Goal: Task Accomplishment & Management: Complete application form

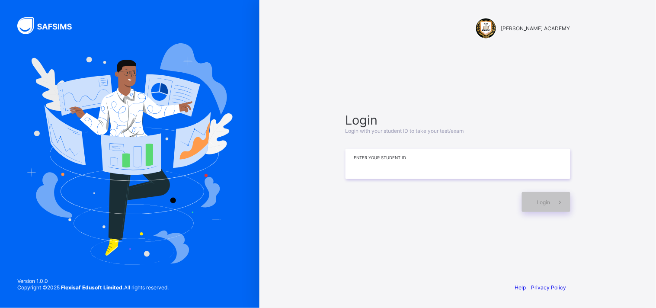
click at [406, 177] on input at bounding box center [457, 164] width 225 height 30
type input "*"
type input "*********"
click at [545, 201] on span "Login" at bounding box center [543, 202] width 13 height 6
click at [541, 200] on span "Login" at bounding box center [543, 202] width 13 height 6
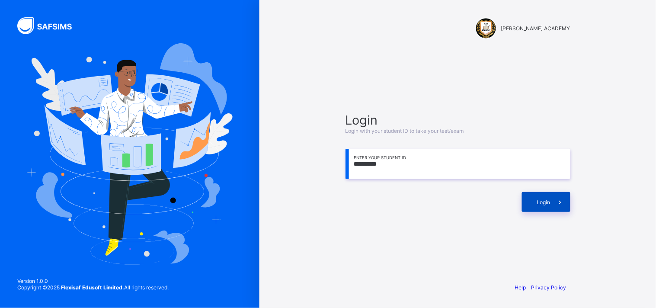
click at [546, 205] on div "Login" at bounding box center [546, 202] width 48 height 20
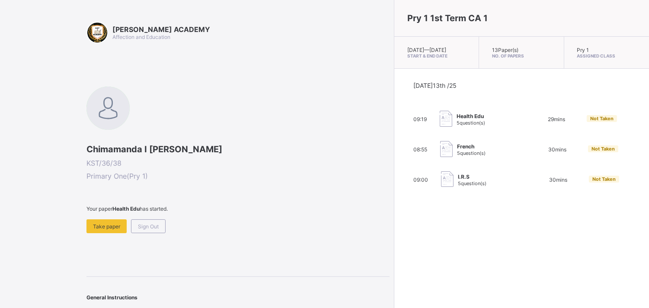
click at [458, 180] on span "I.R.S" at bounding box center [472, 176] width 29 height 6
click at [105, 225] on span "Take paper" at bounding box center [106, 226] width 27 height 6
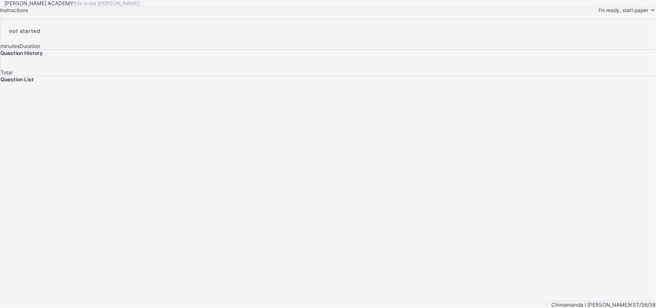
click at [598, 13] on span "I’m ready, start paper" at bounding box center [623, 10] width 50 height 6
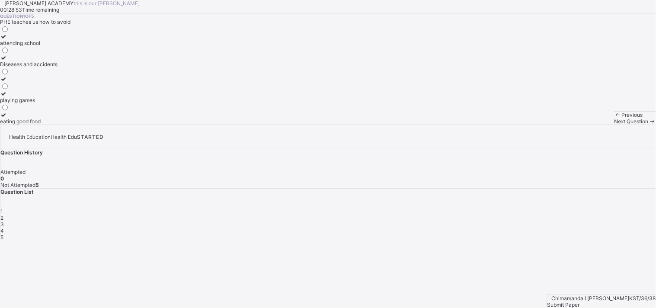
click at [57, 67] on div "Diseases and accidents" at bounding box center [28, 64] width 57 height 6
click at [614, 124] on span "Next Question" at bounding box center [631, 121] width 34 height 6
click at [71, 67] on label "Keep our body fit and healthy" at bounding box center [35, 60] width 71 height 13
click at [614, 124] on span "Next Question" at bounding box center [631, 121] width 34 height 6
click at [74, 61] on div "Physical and Health Education" at bounding box center [37, 57] width 74 height 6
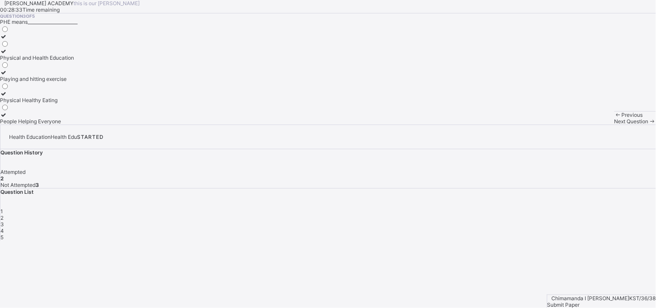
click at [614, 124] on span "Next Question" at bounding box center [631, 121] width 34 height 6
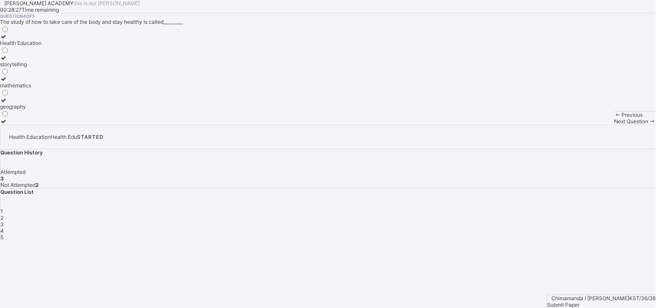
click at [41, 46] on label "Health Education" at bounding box center [20, 39] width 41 height 13
click at [648, 124] on icon at bounding box center [651, 121] width 7 height 6
click at [43, 103] on label "Eatig junk food" at bounding box center [21, 96] width 43 height 13
click at [580, 301] on span "Submit Paper" at bounding box center [563, 304] width 32 height 6
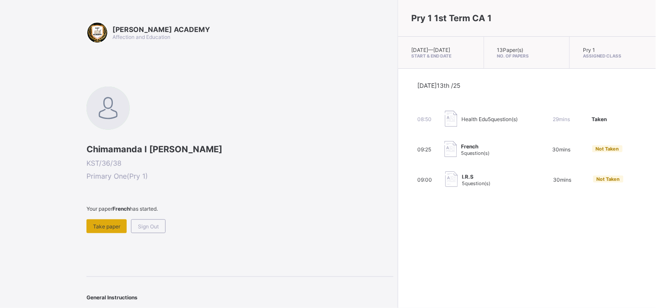
click at [109, 223] on span "Take paper" at bounding box center [106, 226] width 27 height 6
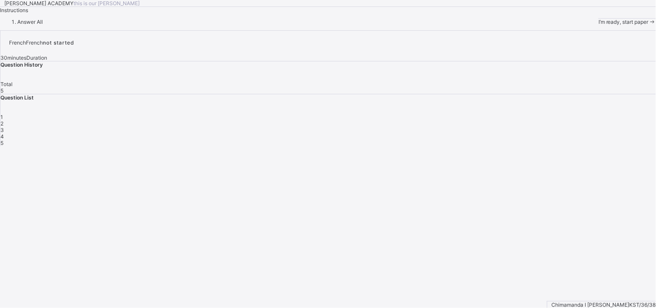
click at [598, 25] on span "I’m ready, start paper" at bounding box center [623, 22] width 50 height 6
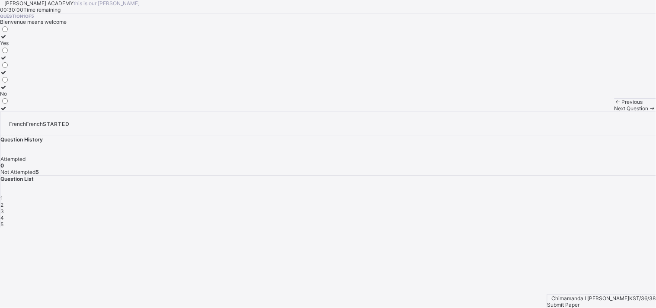
click at [9, 46] on label "Yes" at bounding box center [4, 39] width 9 height 13
click at [614, 112] on span "Next Question" at bounding box center [631, 108] width 34 height 6
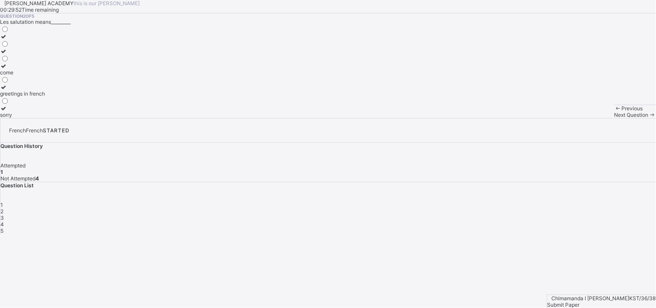
click at [45, 97] on div "greetings in french" at bounding box center [22, 93] width 45 height 6
click at [614, 118] on span "Next Question" at bounding box center [631, 115] width 34 height 6
click at [34, 82] on div "Good morning" at bounding box center [17, 79] width 34 height 6
click at [614, 118] on span "Next Question" at bounding box center [631, 115] width 34 height 6
drag, startPoint x: 47, startPoint y: 128, endPoint x: 41, endPoint y: 123, distance: 7.9
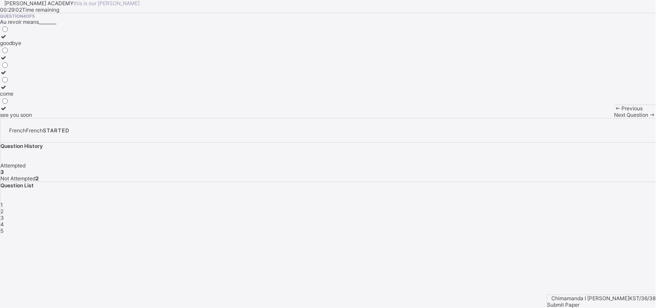
click at [32, 40] on div at bounding box center [16, 36] width 32 height 6
click at [614, 118] on div "Next Question" at bounding box center [634, 115] width 41 height 6
click at [49, 97] on div "have a nice day" at bounding box center [24, 93] width 49 height 6
click at [580, 301] on span "Submit Paper" at bounding box center [563, 304] width 32 height 6
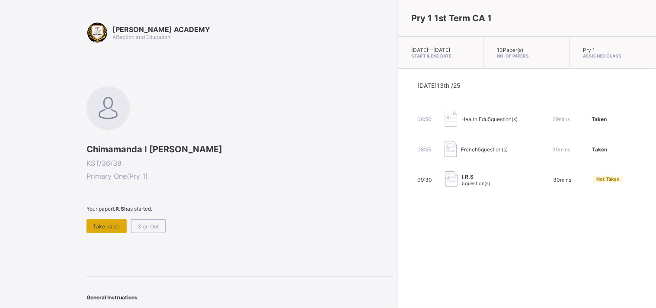
click at [121, 225] on div "Take paper" at bounding box center [106, 226] width 40 height 14
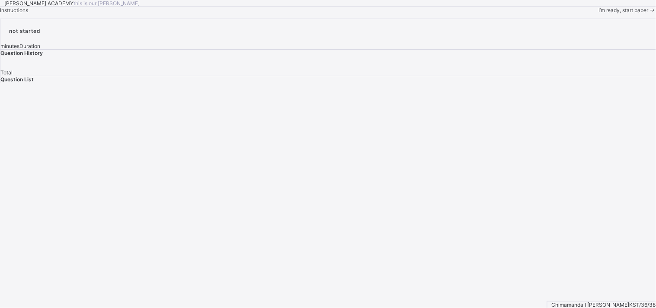
click at [598, 13] on span "I’m ready, start paper" at bounding box center [623, 10] width 50 height 6
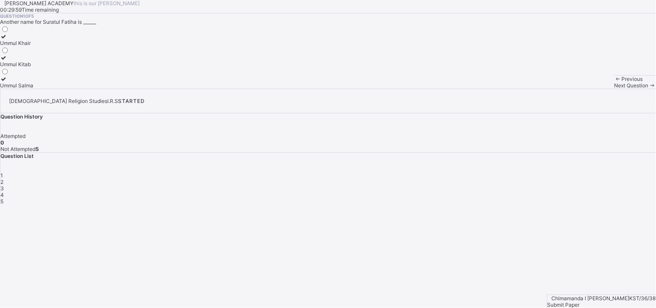
click at [634, 301] on div "Submit Paper" at bounding box center [601, 304] width 108 height 6
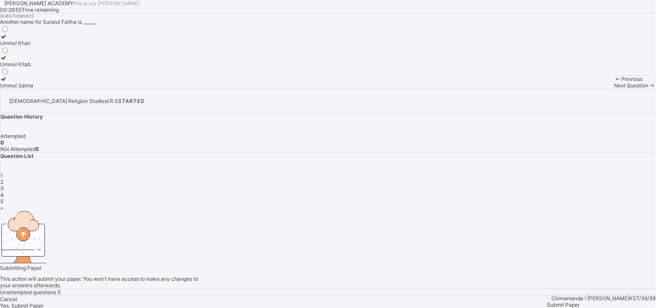
click at [343, 302] on div "Yes, Submit Paper" at bounding box center [328, 305] width 656 height 6
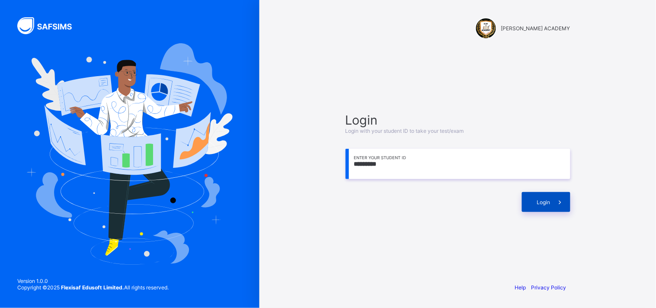
type input "*********"
click at [530, 206] on div "Login" at bounding box center [546, 202] width 48 height 20
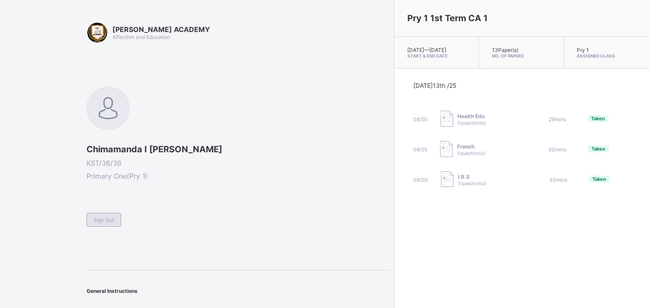
click at [114, 217] on span "Sign Out" at bounding box center [103, 220] width 21 height 6
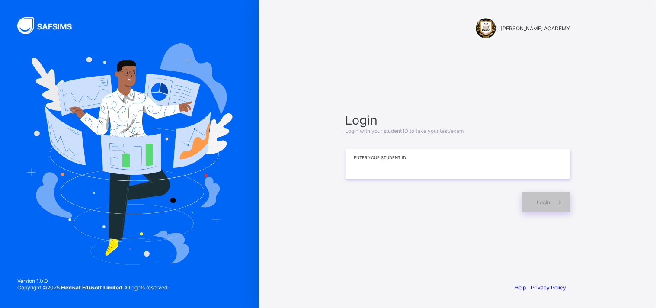
click at [461, 171] on input at bounding box center [457, 164] width 225 height 30
type input "*********"
click at [543, 201] on span "Login" at bounding box center [543, 202] width 13 height 6
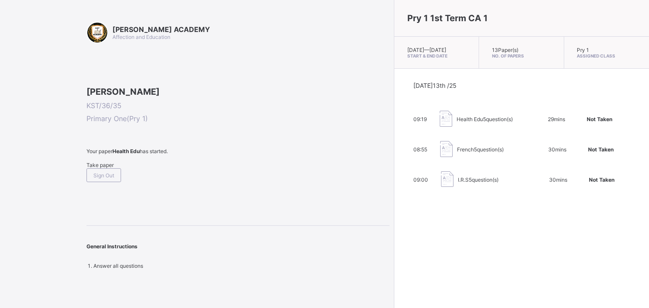
click at [94, 168] on div "Take paper" at bounding box center [237, 165] width 303 height 6
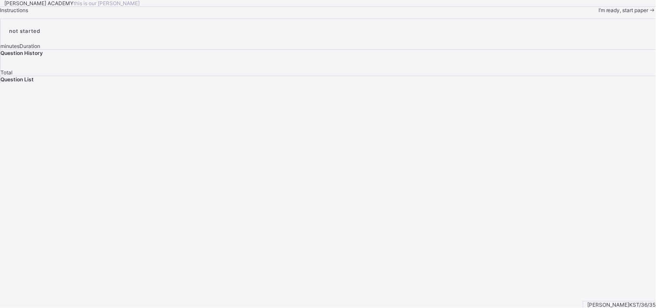
click at [598, 13] on div "I’m ready, start paper" at bounding box center [626, 10] width 57 height 6
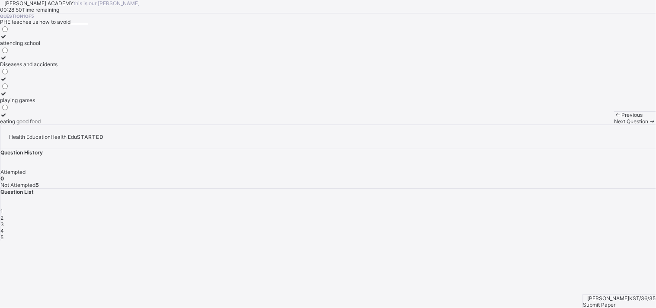
click at [57, 67] on div "Diseases and accidents" at bounding box center [28, 64] width 57 height 6
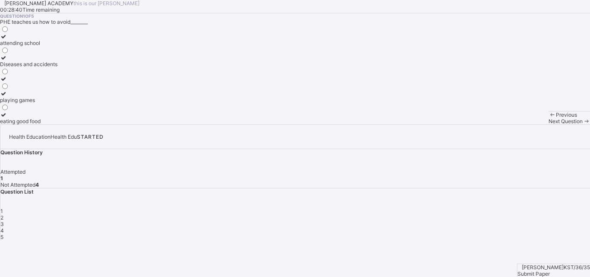
click at [549, 124] on span "Next Question" at bounding box center [566, 121] width 34 height 6
click at [71, 67] on div "Keep our body fit and healthy" at bounding box center [35, 64] width 71 height 6
click at [549, 124] on div "Next Question" at bounding box center [569, 121] width 41 height 6
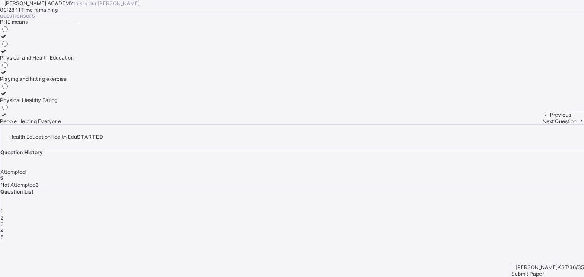
click at [7, 54] on icon at bounding box center [3, 51] width 7 height 6
click at [542, 124] on span "Next Question" at bounding box center [559, 121] width 34 height 6
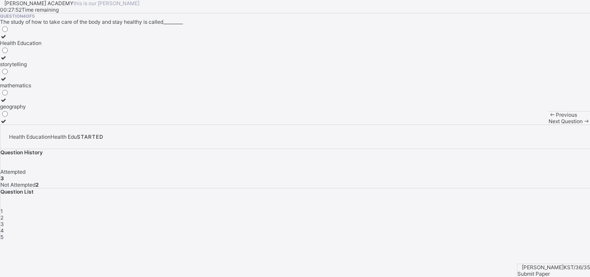
click at [41, 46] on div "Health Education" at bounding box center [20, 43] width 41 height 6
click at [549, 124] on span "Next Question" at bounding box center [566, 121] width 34 height 6
click at [43, 103] on label "Eatig junk food" at bounding box center [21, 96] width 43 height 13
click at [550, 271] on span "Submit Paper" at bounding box center [534, 274] width 32 height 6
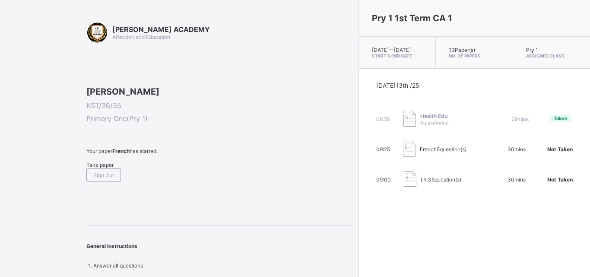
click at [101, 168] on span "Take paper" at bounding box center [99, 165] width 27 height 6
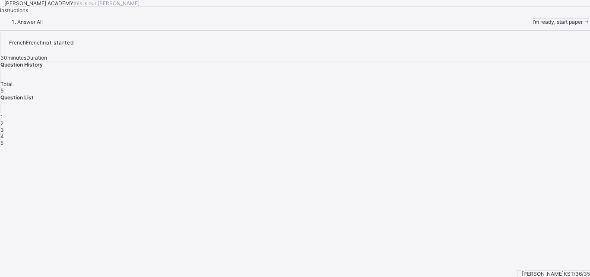
click at [583, 25] on span at bounding box center [586, 22] width 7 height 6
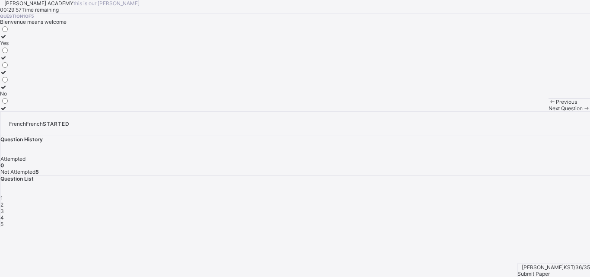
click at [9, 46] on label "Yes" at bounding box center [4, 39] width 9 height 13
click at [549, 112] on span "Next Question" at bounding box center [566, 108] width 34 height 6
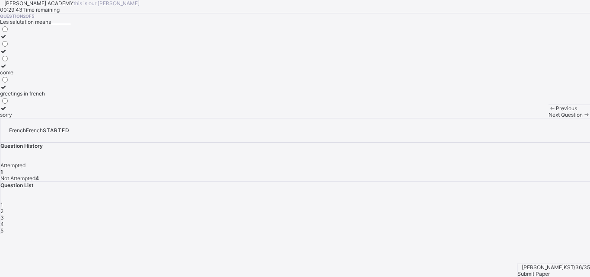
click at [206, 118] on div "Question 2 of 5 Les salutation means_________ come greetings in french sorry" at bounding box center [295, 65] width 590 height 105
click at [45, 97] on div "greetings in french" at bounding box center [22, 93] width 45 height 6
click at [549, 118] on span "Next Question" at bounding box center [566, 115] width 34 height 6
click at [34, 82] on div "Good morning" at bounding box center [17, 79] width 34 height 6
click at [583, 118] on span at bounding box center [586, 115] width 7 height 6
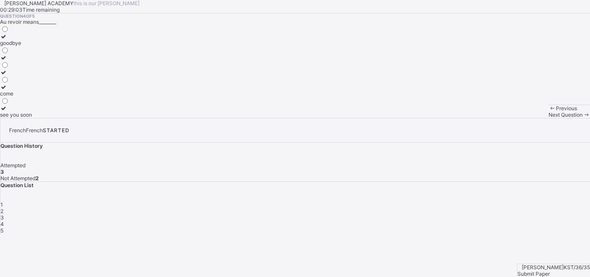
click at [32, 46] on label "goodbye" at bounding box center [16, 39] width 32 height 13
click at [549, 118] on span "Next Question" at bounding box center [566, 115] width 34 height 6
click at [49, 97] on div "have a nice day" at bounding box center [24, 93] width 49 height 6
click at [545, 271] on div "Submit Paper" at bounding box center [554, 274] width 73 height 6
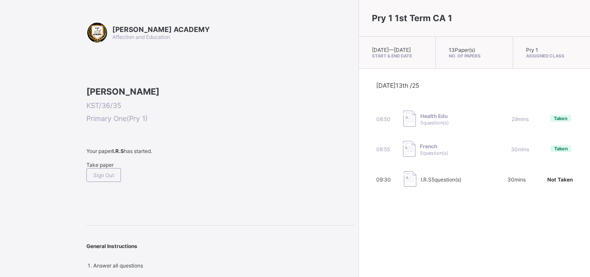
click at [109, 168] on span "Take paper" at bounding box center [99, 165] width 27 height 6
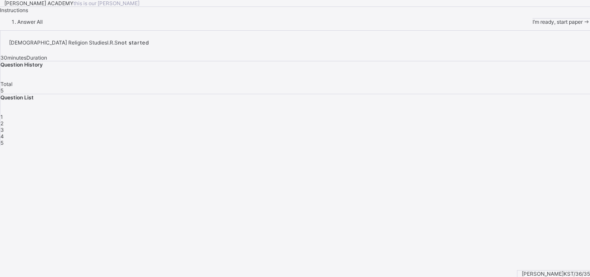
click at [533, 25] on div "I’m ready, start paper" at bounding box center [561, 22] width 57 height 6
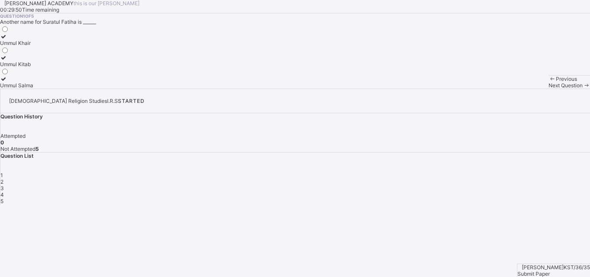
click at [33, 67] on label "Ummul Kitab" at bounding box center [16, 60] width 33 height 13
click at [549, 89] on div "Next Question" at bounding box center [569, 85] width 41 height 6
click at [15, 67] on label "Wa'un" at bounding box center [7, 60] width 15 height 13
click at [549, 89] on span "Next Question" at bounding box center [566, 85] width 34 height 6
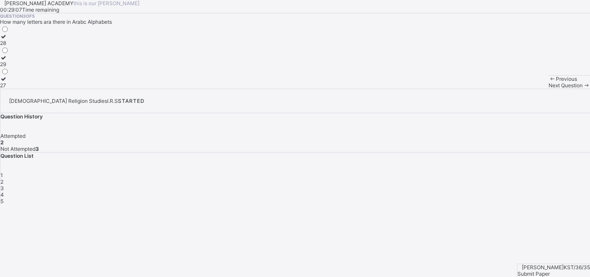
click at [9, 46] on div "28" at bounding box center [4, 43] width 9 height 6
click at [549, 89] on div "Previous Next Question" at bounding box center [569, 81] width 41 height 13
click at [549, 89] on div "Next Question" at bounding box center [569, 85] width 41 height 6
click at [9, 89] on div "7" at bounding box center [4, 85] width 9 height 6
click at [549, 89] on span "Next Question" at bounding box center [566, 85] width 34 height 6
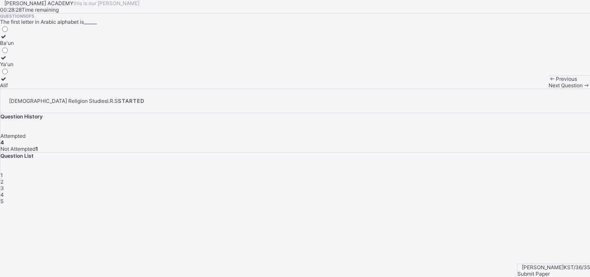
click at [556, 82] on span "Previous" at bounding box center [566, 79] width 21 height 6
click at [9, 67] on div "6" at bounding box center [4, 64] width 9 height 6
click at [549, 89] on div "Next Question" at bounding box center [569, 85] width 41 height 6
click at [14, 89] on label "Alif" at bounding box center [7, 82] width 14 height 13
click at [550, 271] on div "Submit Paper" at bounding box center [554, 274] width 73 height 6
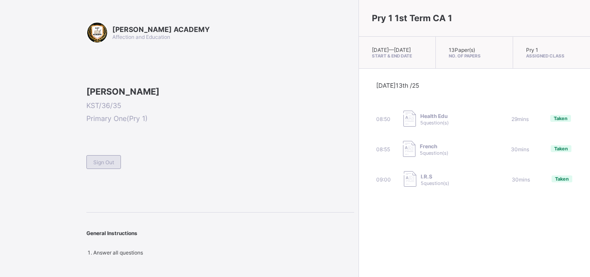
click at [99, 166] on span "Sign Out" at bounding box center [103, 162] width 21 height 6
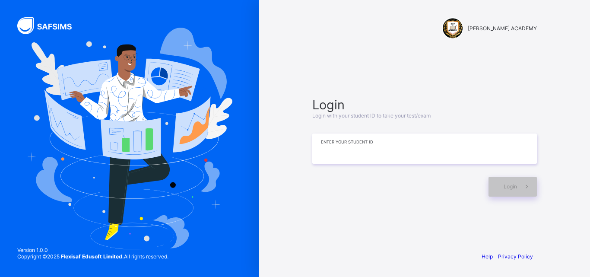
click at [411, 143] on input at bounding box center [424, 149] width 225 height 30
type input "*********"
click at [505, 184] on span "Login" at bounding box center [510, 186] width 13 height 6
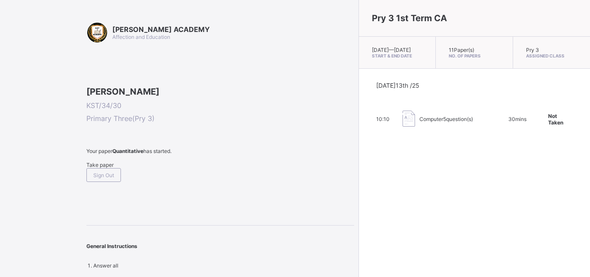
click at [111, 168] on span "Take paper" at bounding box center [99, 165] width 27 height 6
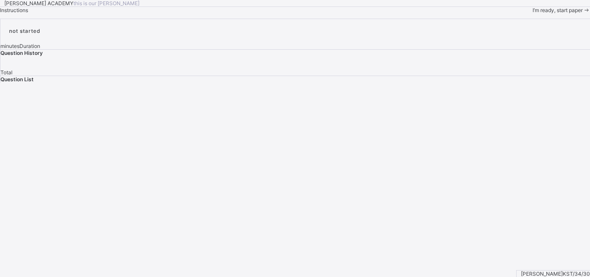
click at [533, 13] on span "I’m ready, start paper" at bounding box center [558, 10] width 50 height 6
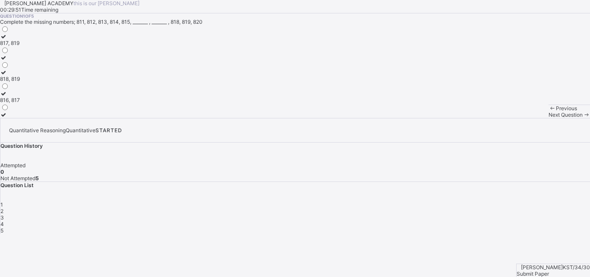
click at [20, 46] on div "817, 819" at bounding box center [10, 43] width 20 height 6
click at [549, 118] on span "Next Question" at bounding box center [566, 115] width 34 height 6
click at [22, 103] on div "701, 702" at bounding box center [11, 100] width 22 height 6
click at [549, 118] on div "Next Question" at bounding box center [569, 115] width 41 height 6
click at [22, 46] on div "506, 507" at bounding box center [11, 43] width 22 height 6
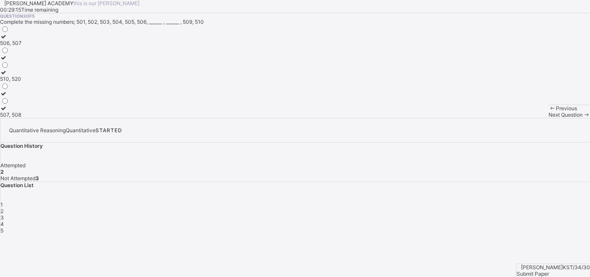
click at [549, 118] on span "Next Question" at bounding box center [566, 115] width 34 height 6
click at [4, 221] on span "4" at bounding box center [1, 224] width 3 height 6
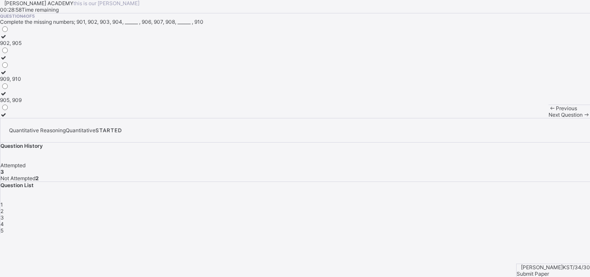
click at [22, 103] on div "905, 909" at bounding box center [11, 100] width 22 height 6
click at [549, 118] on span "Next Question" at bounding box center [566, 115] width 34 height 6
click at [22, 118] on div "604, 605" at bounding box center [11, 115] width 22 height 6
click at [563, 271] on div "Submit Paper" at bounding box center [553, 274] width 73 height 6
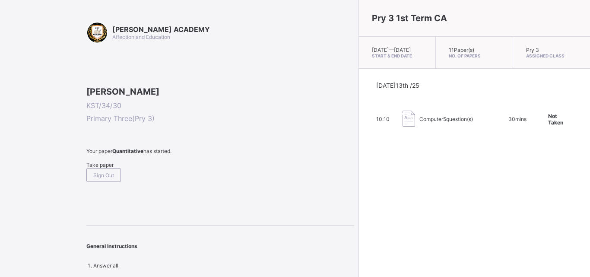
click at [102, 168] on span "Take paper" at bounding box center [99, 165] width 27 height 6
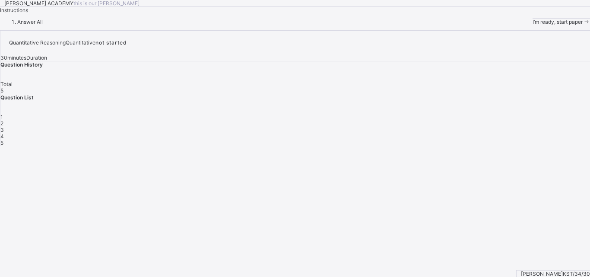
click at [533, 25] on span "I’m ready, start paper" at bounding box center [558, 22] width 50 height 6
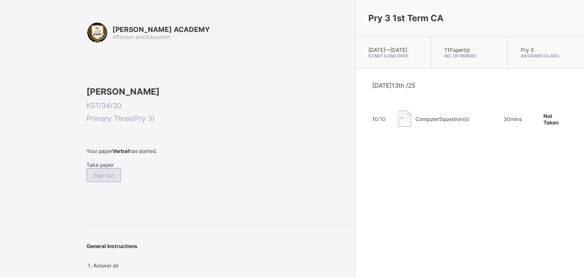
click at [114, 179] on span "Sign Out" at bounding box center [103, 175] width 21 height 6
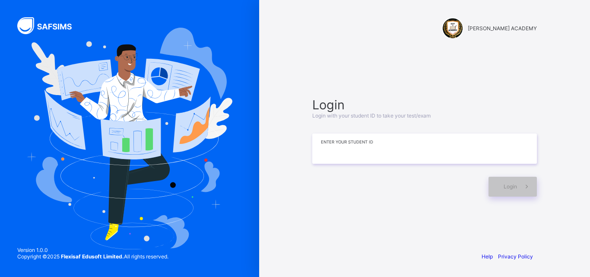
click at [464, 143] on input at bounding box center [424, 149] width 225 height 30
type input "*********"
click at [520, 192] on span at bounding box center [527, 187] width 20 height 20
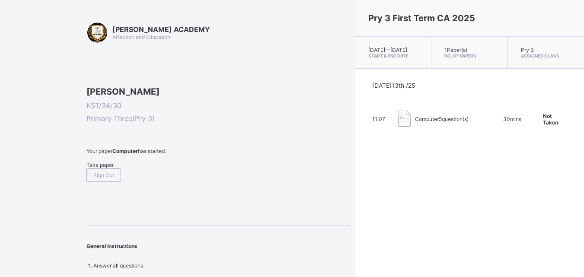
click at [95, 168] on span "Take paper" at bounding box center [99, 165] width 27 height 6
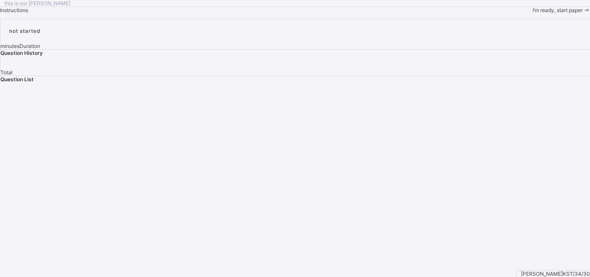
click at [583, 13] on icon at bounding box center [586, 10] width 7 height 6
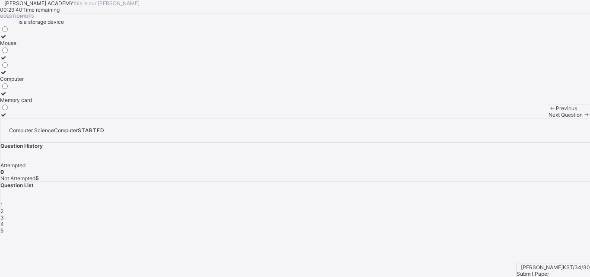
click at [32, 46] on div "Mouse" at bounding box center [16, 43] width 32 height 6
click at [549, 118] on span "Next Question" at bounding box center [566, 115] width 34 height 6
click at [24, 97] on div "Computer" at bounding box center [12, 93] width 24 height 6
click at [583, 118] on icon at bounding box center [586, 115] width 7 height 6
click at [23, 97] on div "Monitor" at bounding box center [11, 93] width 23 height 6
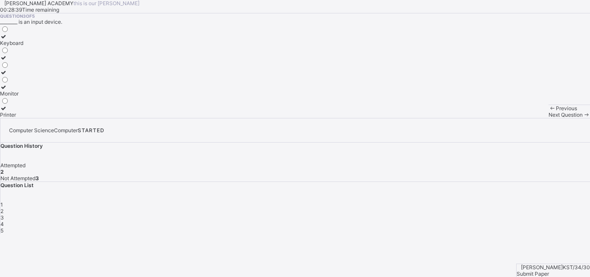
click at [549, 118] on div "Next Question" at bounding box center [569, 115] width 41 height 6
click at [4, 214] on span "3" at bounding box center [1, 217] width 3 height 6
click at [23, 97] on div "Monitor" at bounding box center [11, 93] width 23 height 6
click at [549, 118] on span "Next Question" at bounding box center [566, 115] width 34 height 6
click at [37, 82] on div "Storage device" at bounding box center [18, 79] width 37 height 6
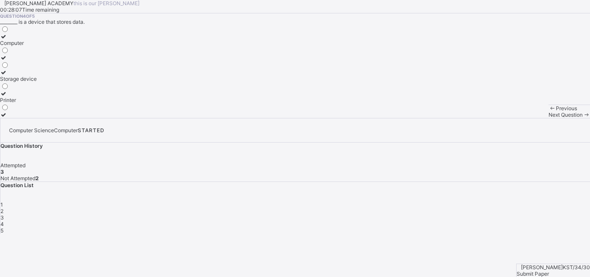
click at [549, 118] on span "Next Question" at bounding box center [566, 115] width 34 height 6
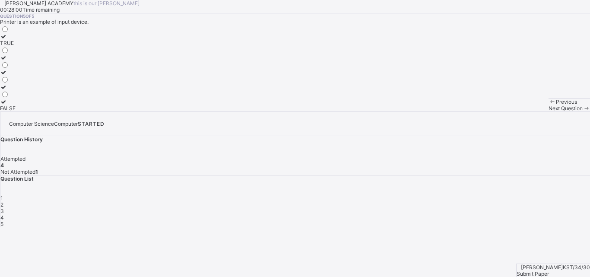
click at [16, 112] on div "FALSE" at bounding box center [8, 108] width 16 height 6
click at [549, 271] on span "Submit Paper" at bounding box center [533, 274] width 32 height 6
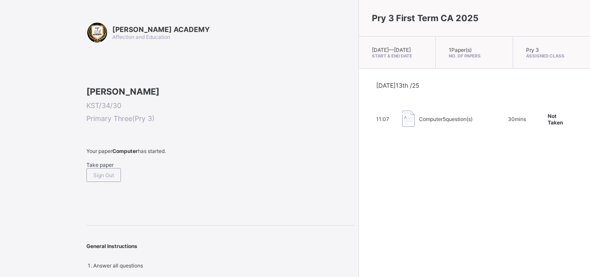
click at [102, 168] on span "Take paper" at bounding box center [99, 165] width 27 height 6
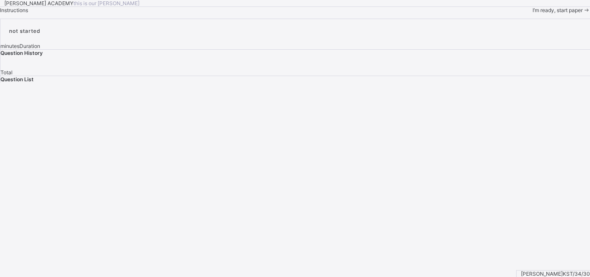
click at [533, 13] on span "I’m ready, start paper" at bounding box center [558, 10] width 50 height 6
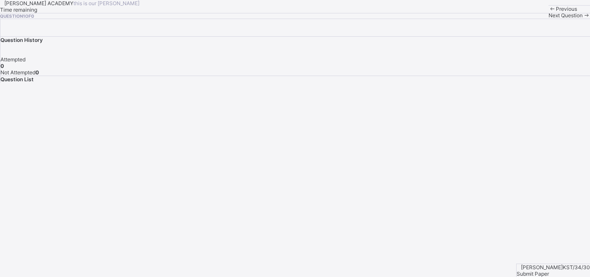
click at [549, 271] on span "Submit Paper" at bounding box center [533, 274] width 32 height 6
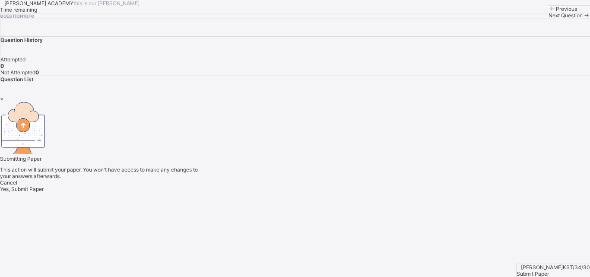
click at [44, 192] on span "Yes, Submit Paper" at bounding box center [22, 189] width 44 height 6
click at [387, 96] on div "×" at bounding box center [295, 99] width 590 height 6
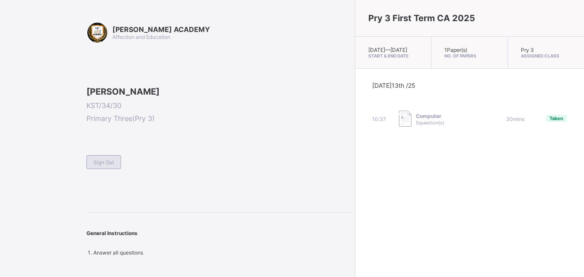
click at [104, 166] on span "Sign Out" at bounding box center [103, 162] width 21 height 6
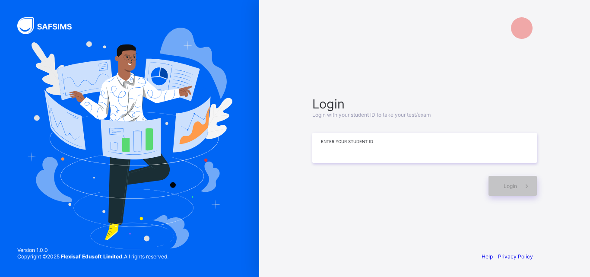
click at [373, 151] on input at bounding box center [424, 148] width 225 height 30
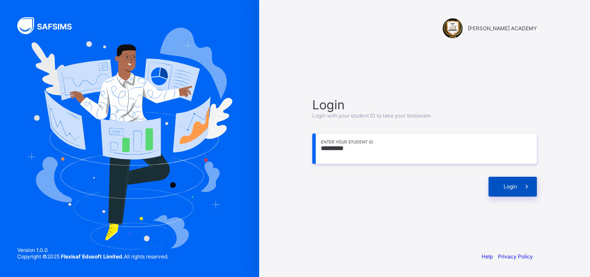
type input "*********"
click at [515, 185] on span "Login" at bounding box center [510, 186] width 13 height 6
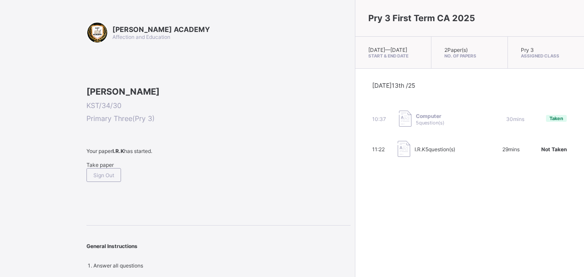
click at [111, 168] on span "Take paper" at bounding box center [99, 165] width 27 height 6
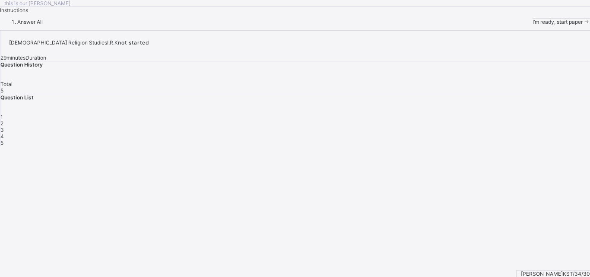
click at [533, 25] on div "I’m ready, start paper" at bounding box center [561, 22] width 57 height 6
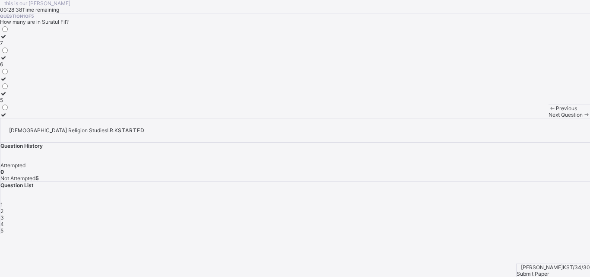
click at [9, 103] on label "5" at bounding box center [4, 96] width 9 height 13
click at [549, 118] on div "Next Question" at bounding box center [569, 115] width 41 height 6
click at [19, 118] on div "Isza'il" at bounding box center [9, 115] width 19 height 6
click at [549, 118] on span "Next Question" at bounding box center [566, 115] width 34 height 6
click at [457, 208] on div "2" at bounding box center [295, 211] width 590 height 6
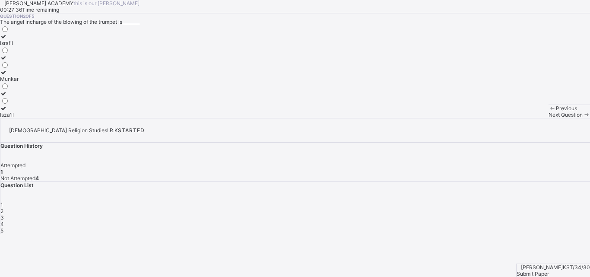
click at [19, 118] on div "Isza'il" at bounding box center [9, 115] width 19 height 6
click at [549, 118] on div "Next Question" at bounding box center [569, 115] width 41 height 6
click at [9, 118] on label "6" at bounding box center [4, 111] width 9 height 13
click at [549, 118] on span "Next Question" at bounding box center [566, 115] width 34 height 6
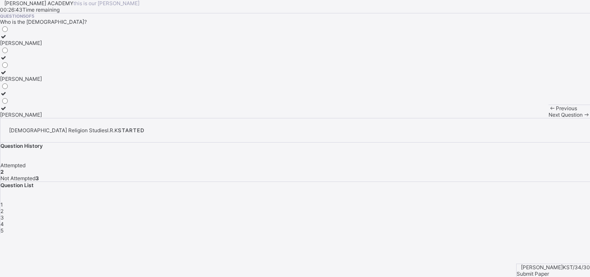
click at [4, 214] on span "3" at bounding box center [1, 217] width 3 height 6
click at [9, 118] on div "6" at bounding box center [4, 115] width 9 height 6
click at [549, 118] on div "Next Question" at bounding box center [569, 115] width 41 height 6
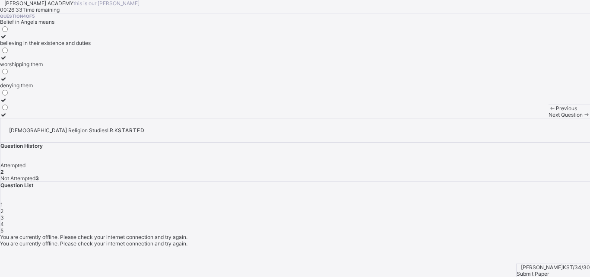
click at [549, 118] on div "Next Question" at bounding box center [569, 115] width 41 height 6
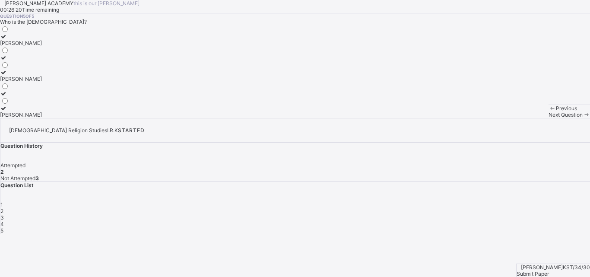
click at [475, 214] on div "3" at bounding box center [295, 217] width 590 height 6
click at [9, 118] on div "6" at bounding box center [4, 115] width 9 height 6
click at [549, 118] on span "Next Question" at bounding box center [566, 115] width 34 height 6
click at [89, 89] on div "denying them" at bounding box center [45, 85] width 91 height 6
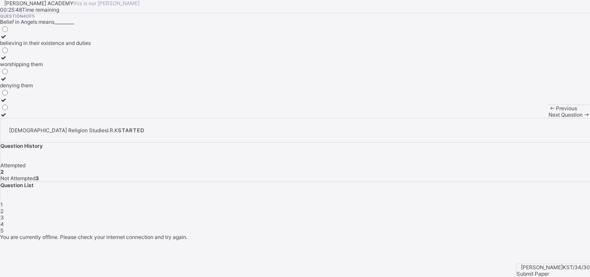
click at [549, 118] on div "Next Question" at bounding box center [569, 115] width 41 height 6
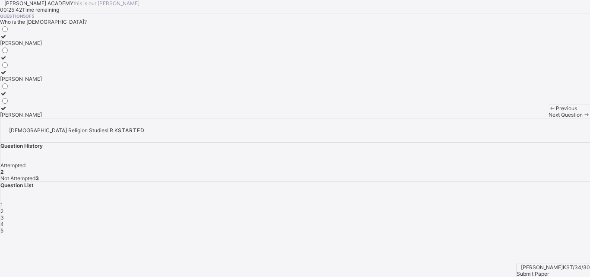
click at [475, 214] on div "3" at bounding box center [295, 217] width 590 height 6
click at [9, 46] on div "10" at bounding box center [4, 43] width 9 height 6
click at [549, 118] on div "Next Question" at bounding box center [569, 115] width 41 height 6
click at [7, 61] on icon at bounding box center [3, 57] width 7 height 6
click at [549, 118] on span "Next Question" at bounding box center [566, 115] width 34 height 6
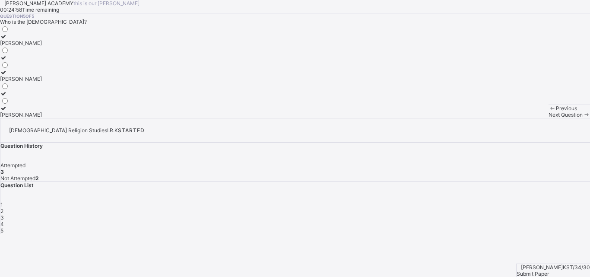
click at [42, 82] on div "Angel Israfil" at bounding box center [21, 79] width 42 height 6
click at [4, 214] on span "3" at bounding box center [1, 217] width 3 height 6
click at [549, 118] on span "Next Question" at bounding box center [566, 115] width 34 height 6
click at [42, 82] on label "Angel Israfil" at bounding box center [21, 75] width 42 height 13
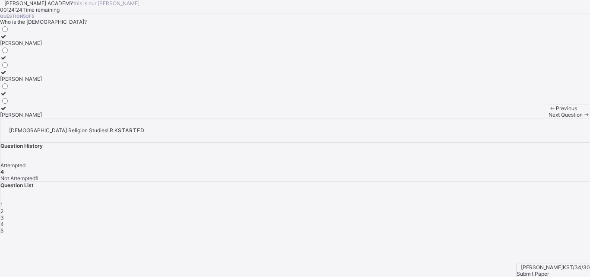
click at [548, 271] on span "Submit Paper" at bounding box center [533, 274] width 32 height 6
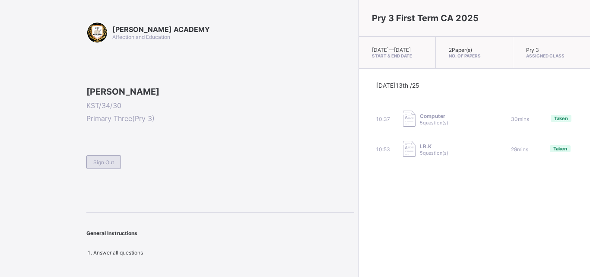
click at [96, 166] on span "Sign Out" at bounding box center [103, 162] width 21 height 6
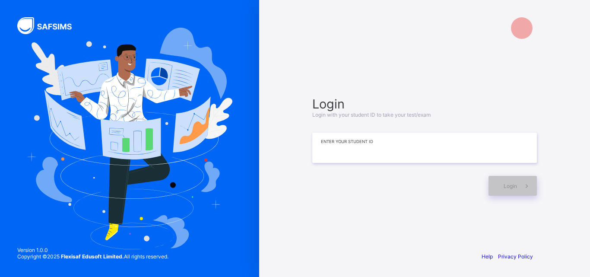
click at [360, 154] on input at bounding box center [424, 148] width 225 height 30
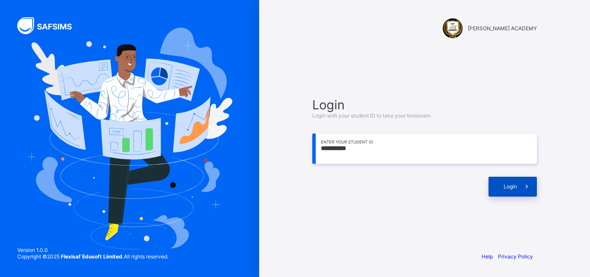
type input "**********"
click at [527, 182] on icon at bounding box center [527, 186] width 9 height 8
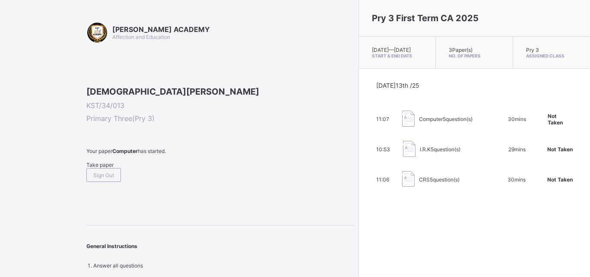
click at [96, 168] on div "Take paper" at bounding box center [220, 165] width 268 height 6
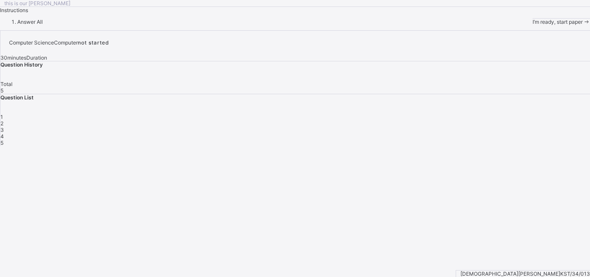
click at [533, 25] on span "I’m ready, start paper" at bounding box center [558, 22] width 50 height 6
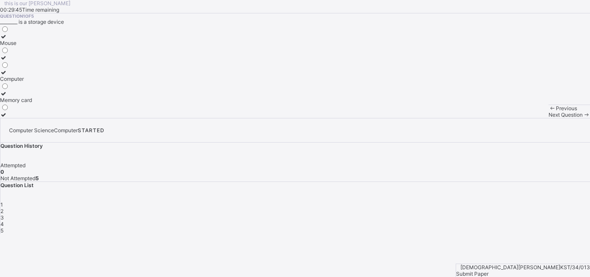
click at [32, 103] on div "Memory card" at bounding box center [16, 100] width 32 height 6
click at [549, 118] on div "Next Question" at bounding box center [569, 115] width 41 height 6
click at [24, 97] on div "Computer" at bounding box center [12, 93] width 24 height 6
click at [549, 118] on div "Next Question" at bounding box center [569, 115] width 41 height 6
click at [23, 46] on label "Keyboard" at bounding box center [11, 39] width 23 height 13
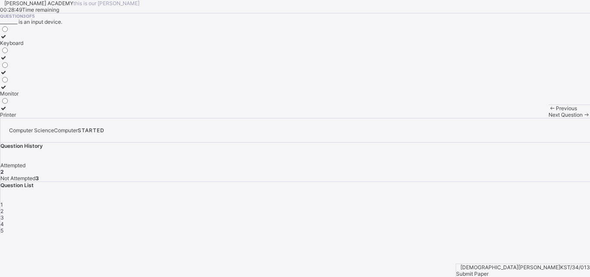
click at [549, 118] on span "Next Question" at bounding box center [566, 115] width 34 height 6
click at [37, 82] on div "Storage device" at bounding box center [18, 79] width 37 height 6
click at [549, 118] on div "Previous Next Question" at bounding box center [569, 111] width 41 height 13
click at [549, 118] on span "Next Question" at bounding box center [566, 115] width 34 height 6
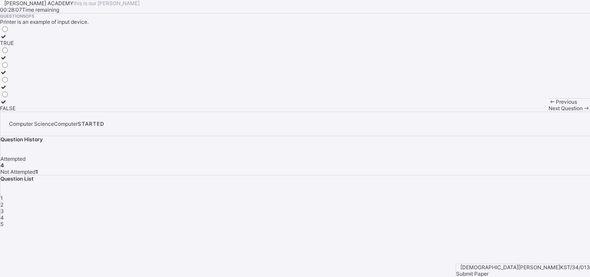
click at [16, 46] on div "TRUE" at bounding box center [8, 43] width 16 height 6
click at [489, 271] on span "Submit Paper" at bounding box center [472, 274] width 32 height 6
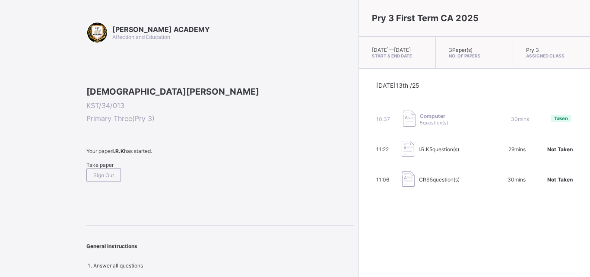
click at [101, 168] on div "Take paper" at bounding box center [220, 165] width 268 height 6
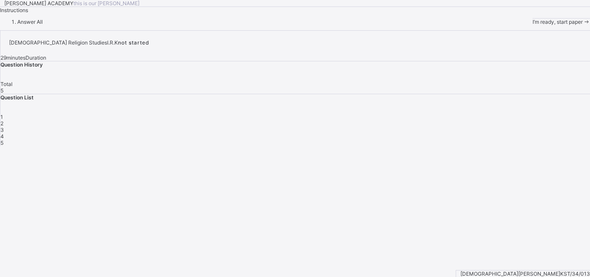
click at [533, 25] on div "I’m ready, start paper" at bounding box center [561, 21] width 57 height 7
click at [533, 25] on span "I’m ready, start paper" at bounding box center [558, 22] width 50 height 6
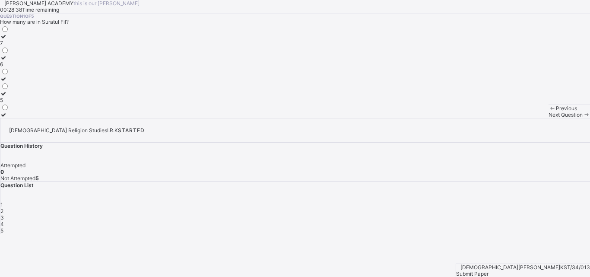
click at [9, 103] on label "5" at bounding box center [4, 96] width 9 height 13
click at [549, 118] on span "Next Question" at bounding box center [566, 115] width 34 height 6
click at [19, 46] on div "Israfil" at bounding box center [9, 43] width 19 height 6
click at [549, 118] on span "Next Question" at bounding box center [566, 115] width 34 height 6
click at [9, 46] on div "10" at bounding box center [4, 43] width 9 height 6
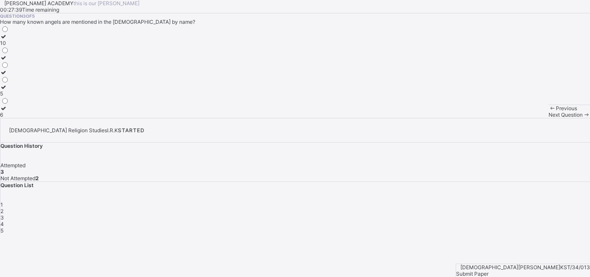
click at [549, 118] on span "Next Question" at bounding box center [566, 115] width 34 height 6
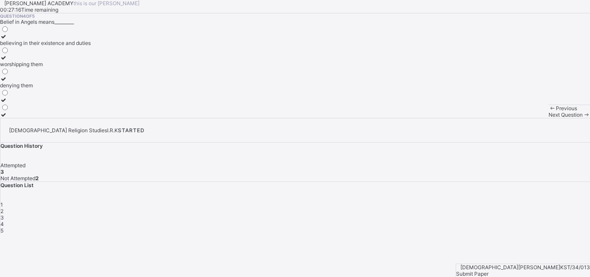
click at [88, 46] on div "believing in their existence and duties" at bounding box center [45, 43] width 91 height 6
click at [549, 118] on div "Next Question" at bounding box center [569, 115] width 41 height 6
click at [42, 46] on div "Angel Jibril" at bounding box center [21, 43] width 42 height 6
click at [489, 271] on span "Submit Paper" at bounding box center [472, 274] width 32 height 6
